Goal: Complete application form

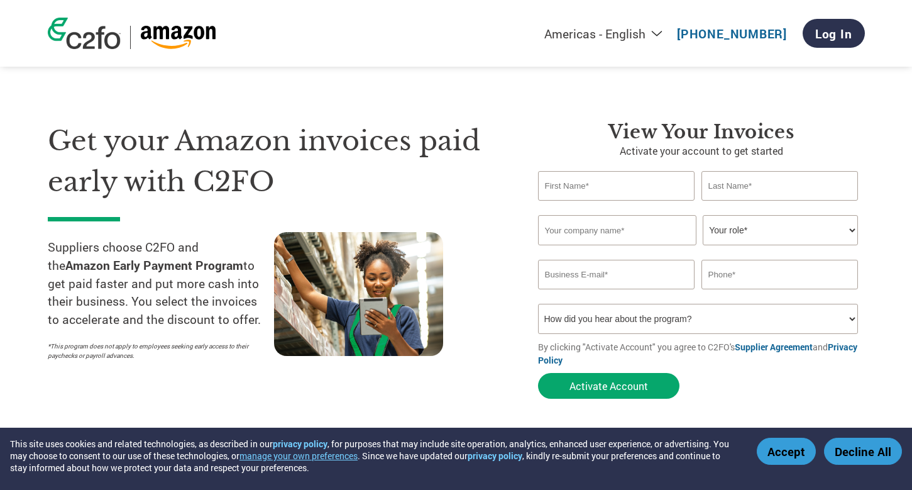
click at [626, 183] on input "text" at bounding box center [616, 186] width 157 height 30
type input "[PERSON_NAME]"
type input "Checksammy inc"
select select "ACCOUNTING"
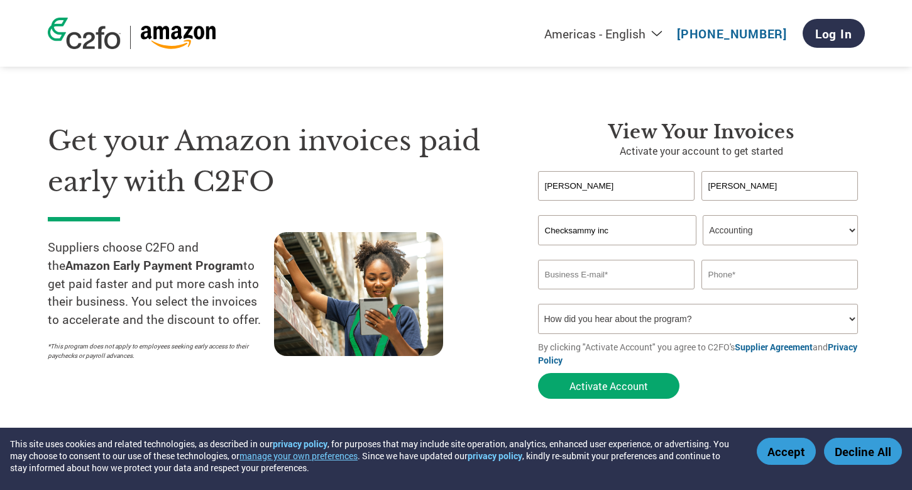
click at [576, 282] on input "email" at bounding box center [616, 275] width 157 height 30
type input "[EMAIL_ADDRESS][DOMAIN_NAME]"
click at [727, 285] on input "text" at bounding box center [780, 275] width 157 height 30
type input "7019555984"
click at [672, 329] on select "How did you hear about the program? Received a letter Email Social Media Online…" at bounding box center [698, 319] width 321 height 30
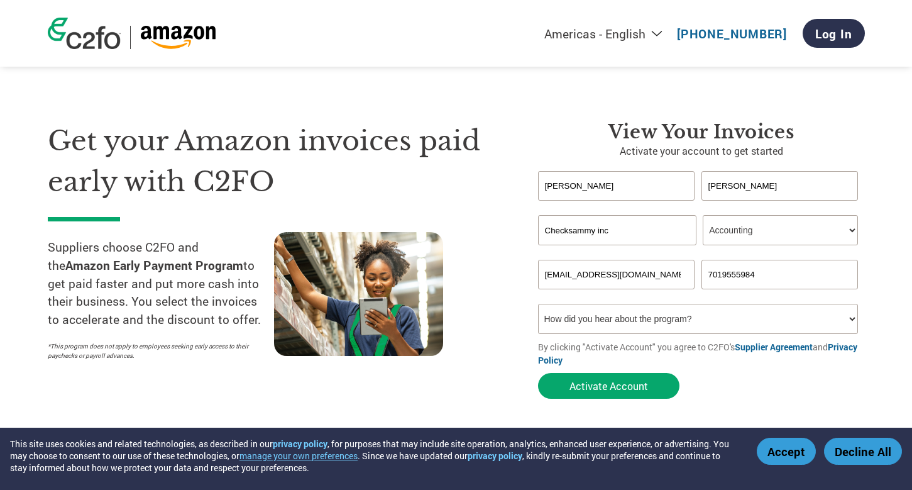
select select "Other"
click at [538, 306] on select "How did you hear about the program? Received a letter Email Social Media Online…" at bounding box center [698, 319] width 321 height 30
click at [834, 38] on link "Log In" at bounding box center [834, 33] width 62 height 29
